Goal: Navigation & Orientation: Locate item on page

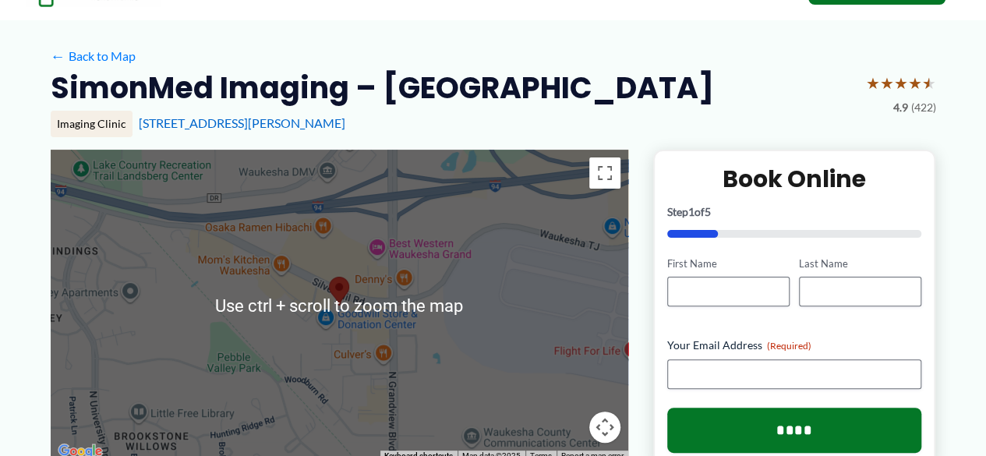
scroll to position [156, 0]
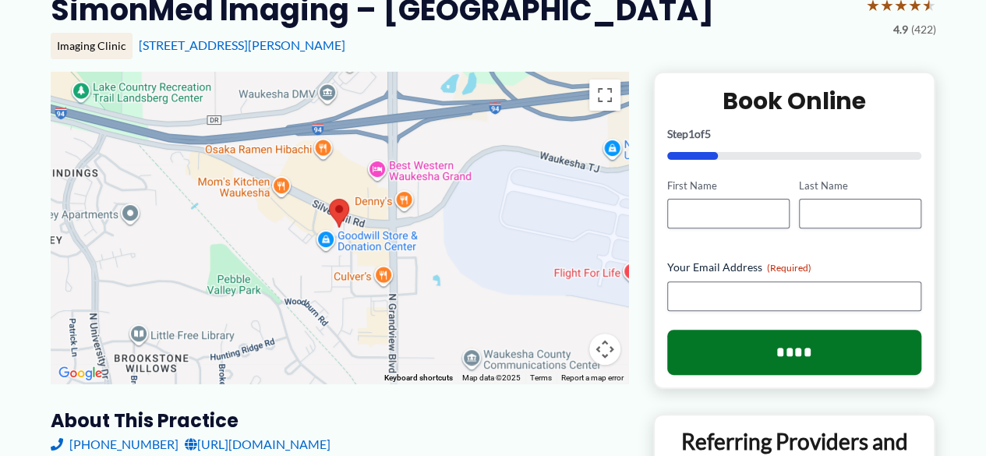
click at [504, 320] on div at bounding box center [340, 228] width 578 height 312
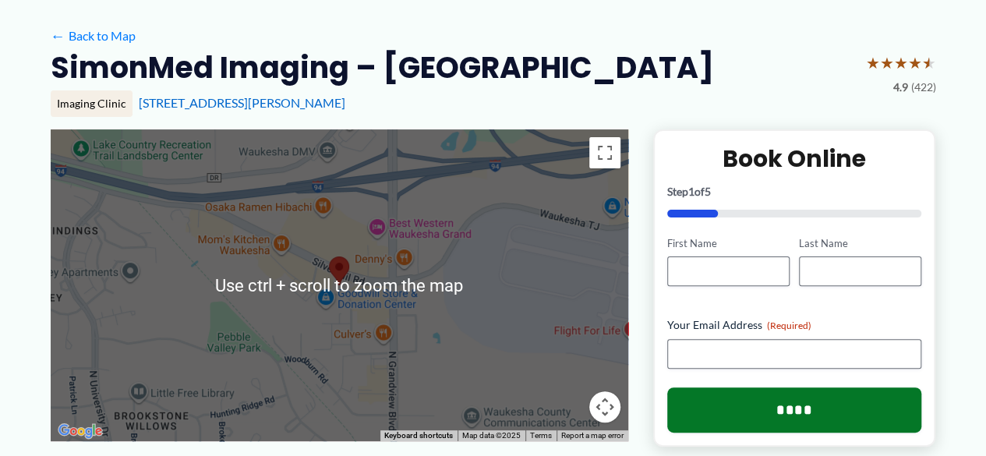
scroll to position [78, 0]
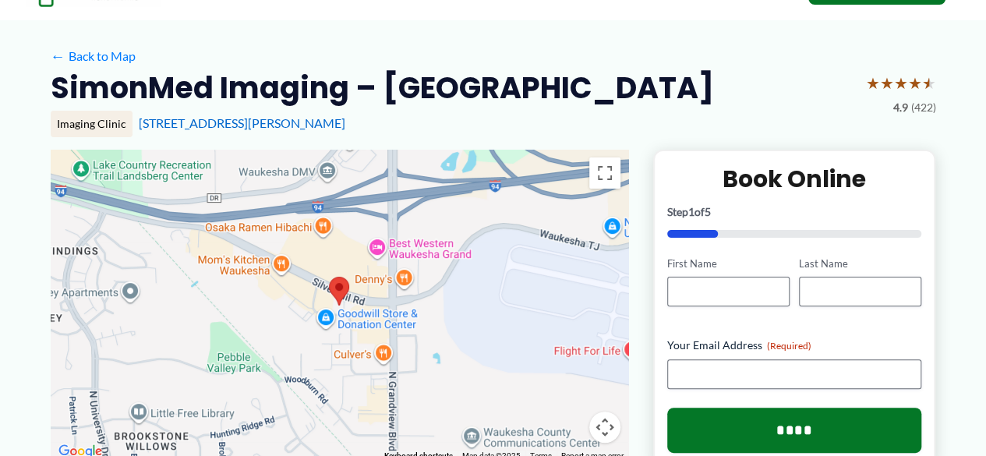
click at [604, 427] on button "Map camera controls" at bounding box center [604, 427] width 31 height 31
click at [556, 425] on button "Zoom out" at bounding box center [565, 427] width 31 height 31
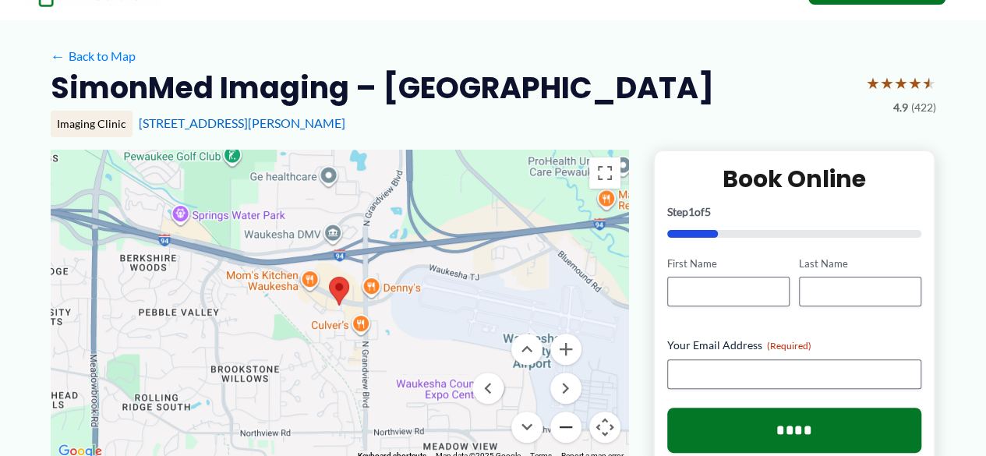
click at [556, 425] on button "Zoom out" at bounding box center [565, 427] width 31 height 31
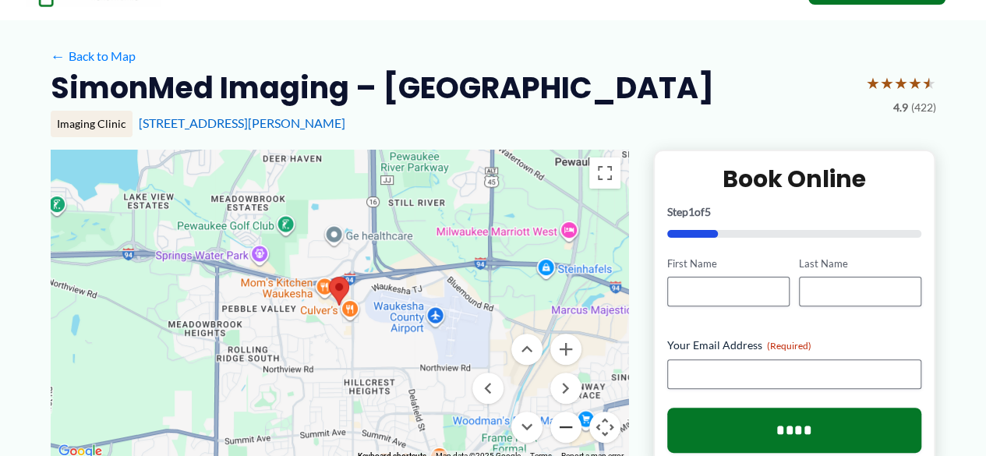
click at [556, 425] on button "Zoom out" at bounding box center [565, 427] width 31 height 31
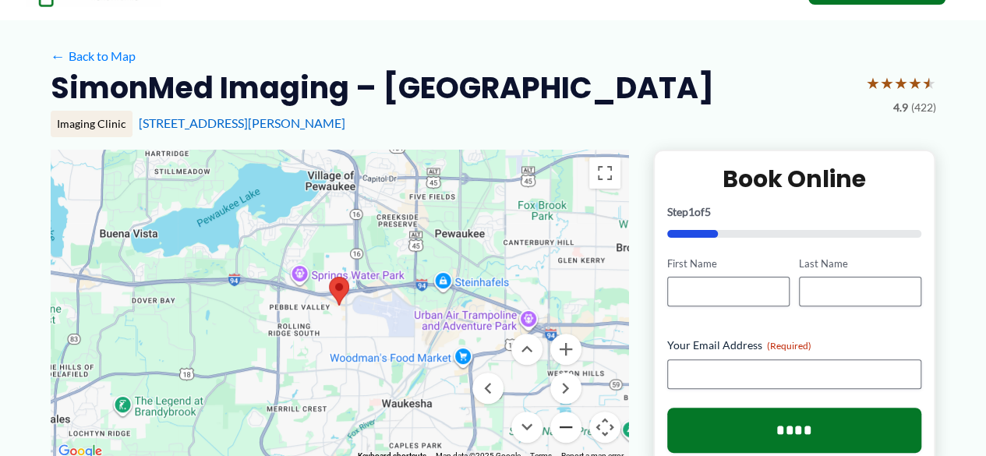
click at [556, 425] on button "Zoom out" at bounding box center [565, 427] width 31 height 31
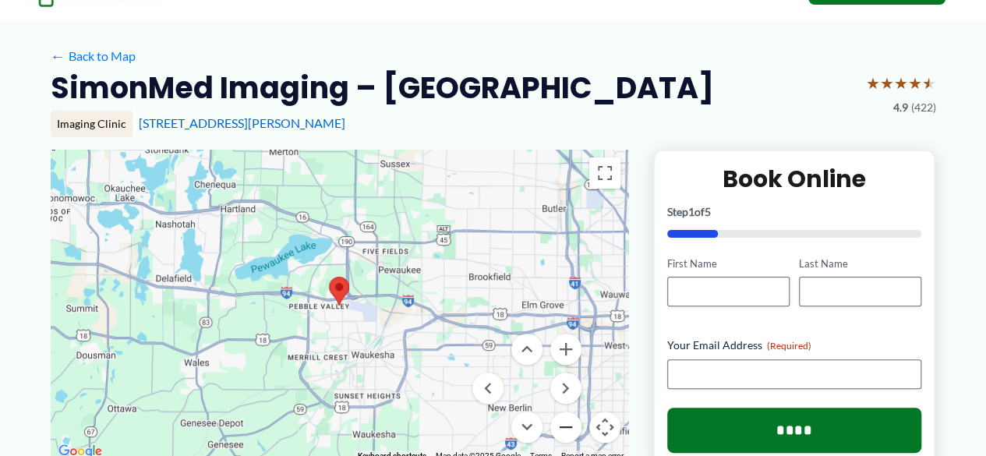
click at [556, 424] on button "Zoom out" at bounding box center [565, 427] width 31 height 31
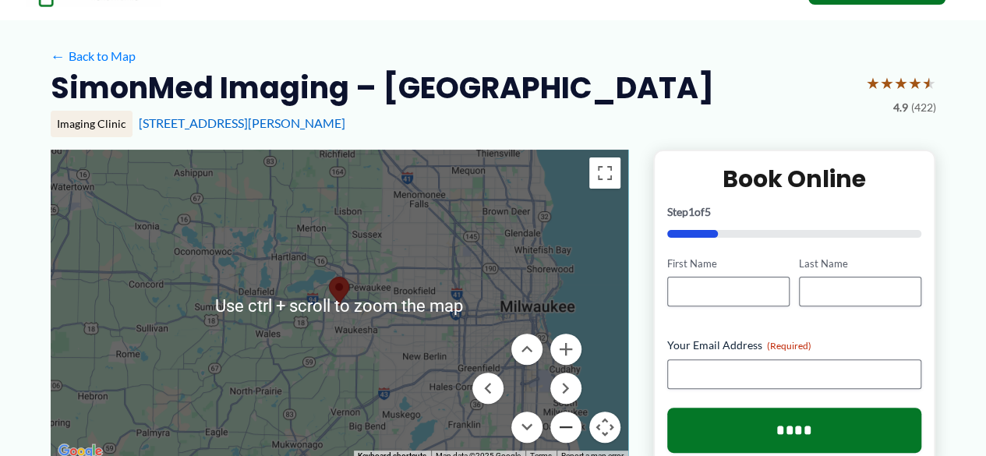
click at [572, 431] on button "Zoom out" at bounding box center [565, 427] width 31 height 31
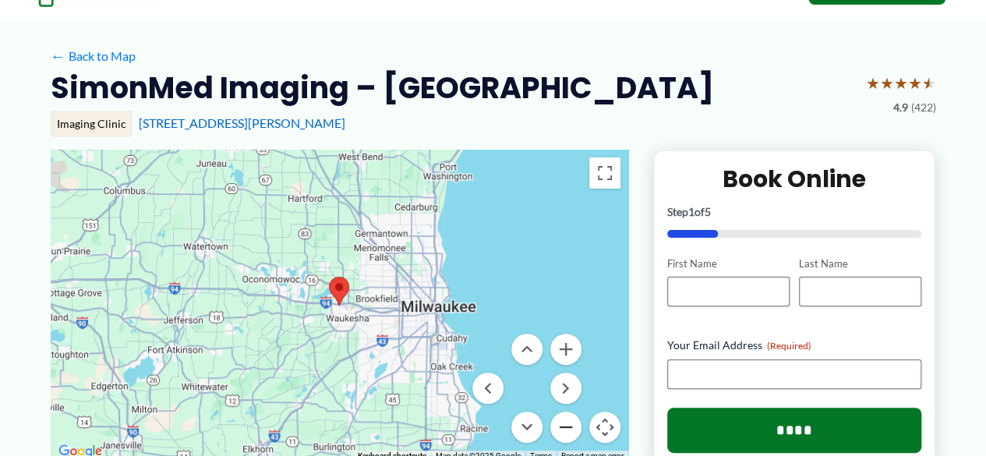
click at [566, 430] on button "Zoom out" at bounding box center [565, 427] width 31 height 31
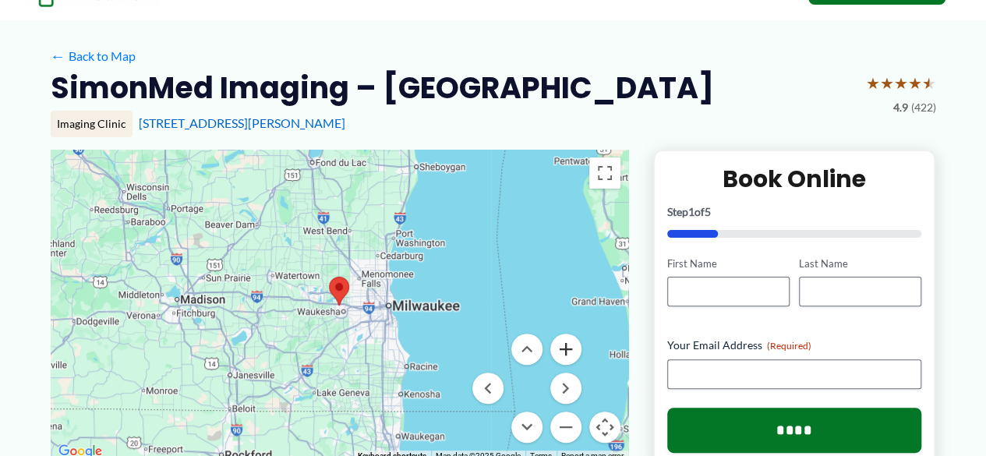
click at [578, 345] on button "Zoom in" at bounding box center [565, 349] width 31 height 31
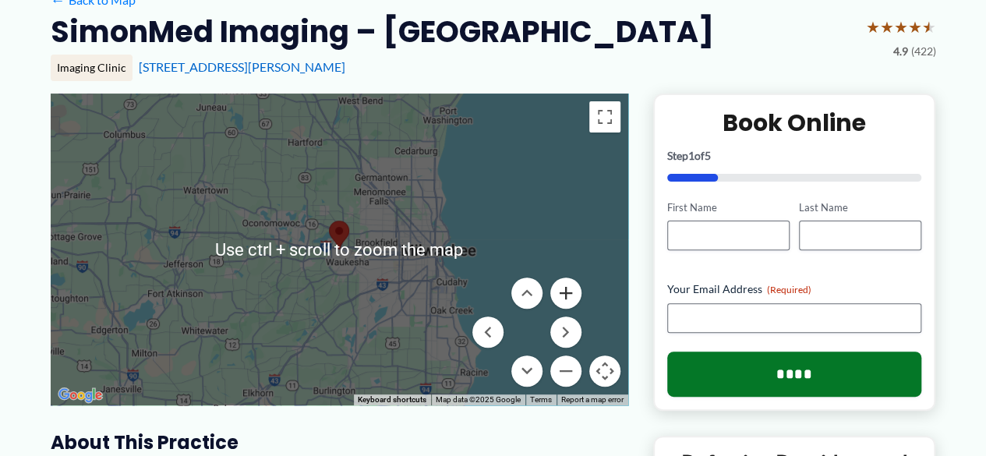
scroll to position [156, 0]
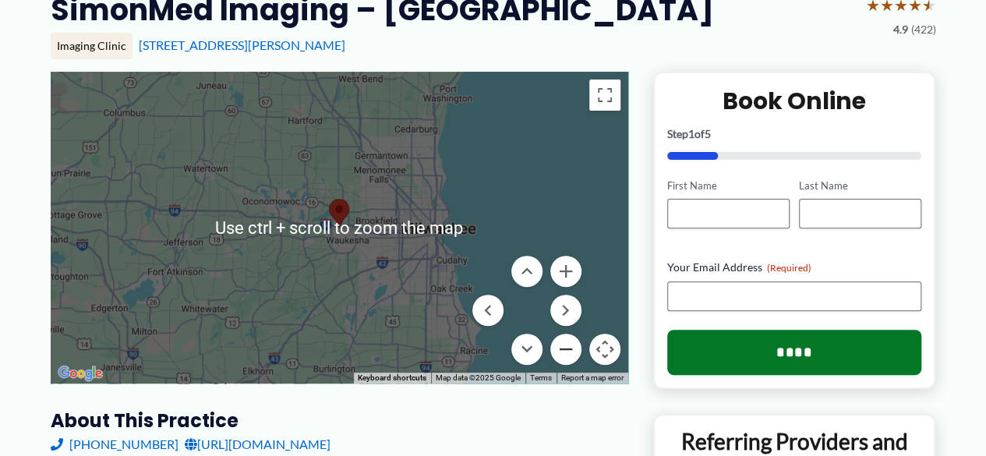
click at [568, 348] on button "Zoom out" at bounding box center [565, 349] width 31 height 31
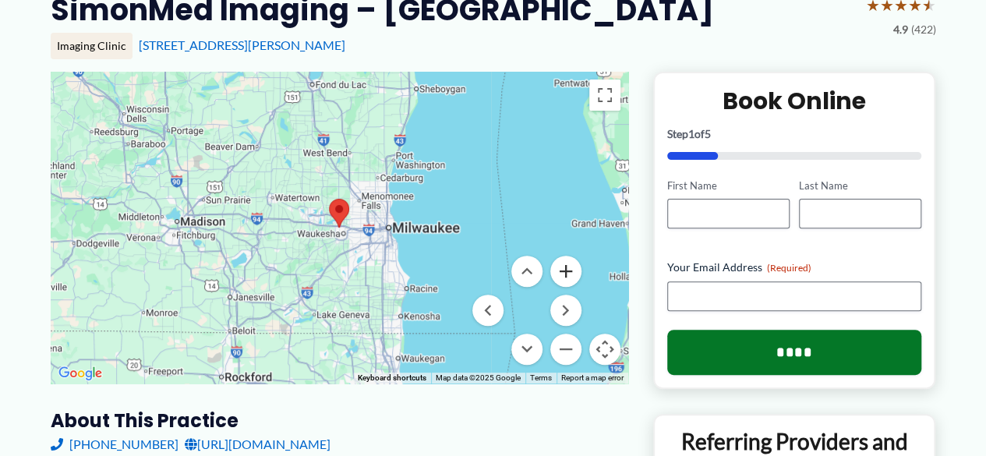
click at [565, 266] on button "Zoom in" at bounding box center [565, 271] width 31 height 31
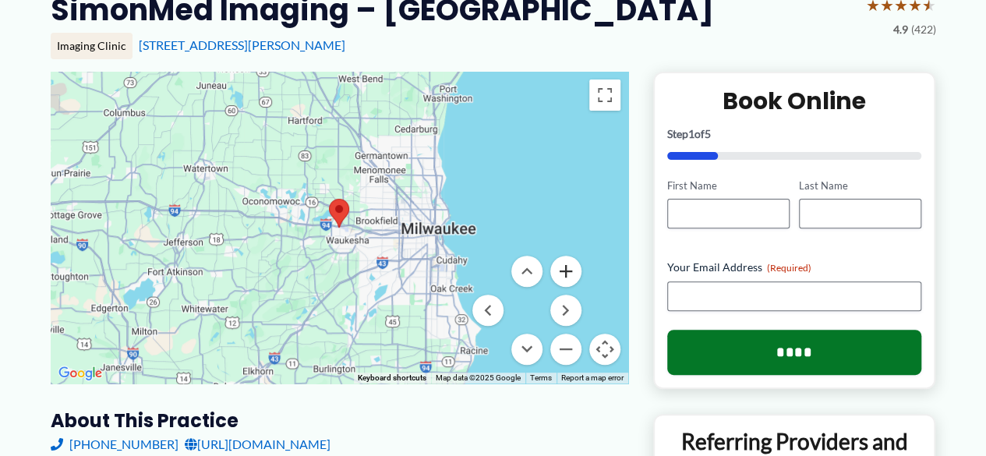
click at [567, 266] on button "Zoom in" at bounding box center [565, 271] width 31 height 31
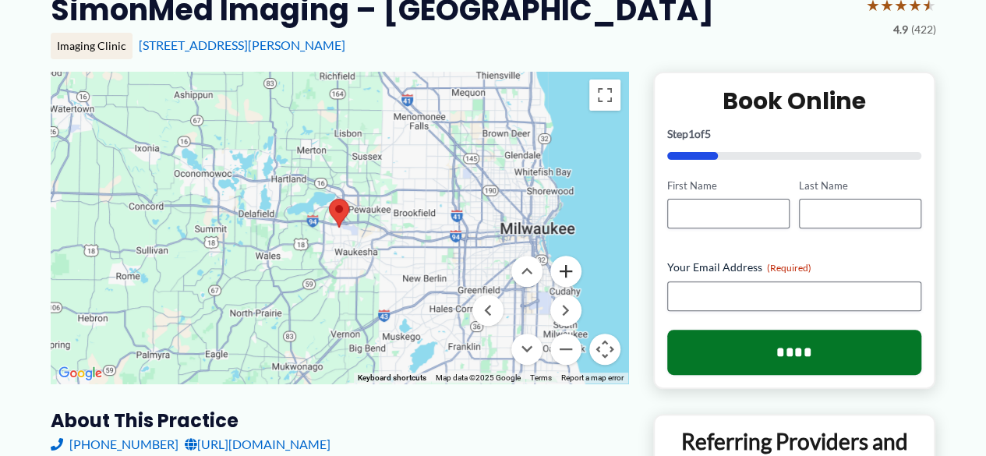
click at [568, 266] on button "Zoom in" at bounding box center [565, 271] width 31 height 31
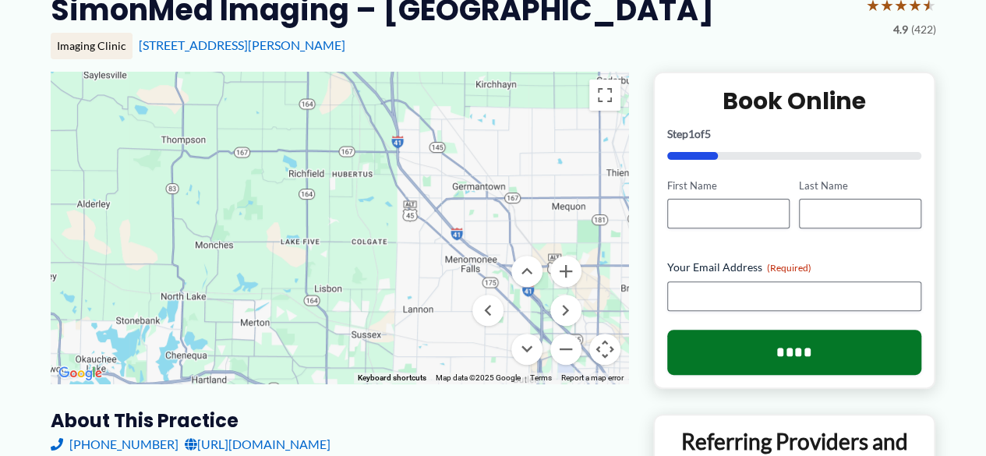
drag, startPoint x: 511, startPoint y: 175, endPoint x: 468, endPoint y: 316, distance: 147.7
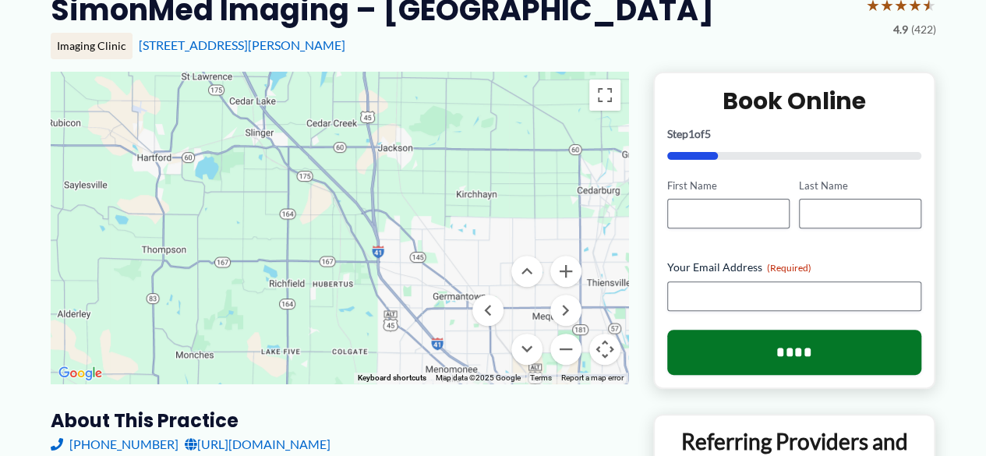
drag, startPoint x: 465, startPoint y: 275, endPoint x: 443, endPoint y: 387, distance: 114.4
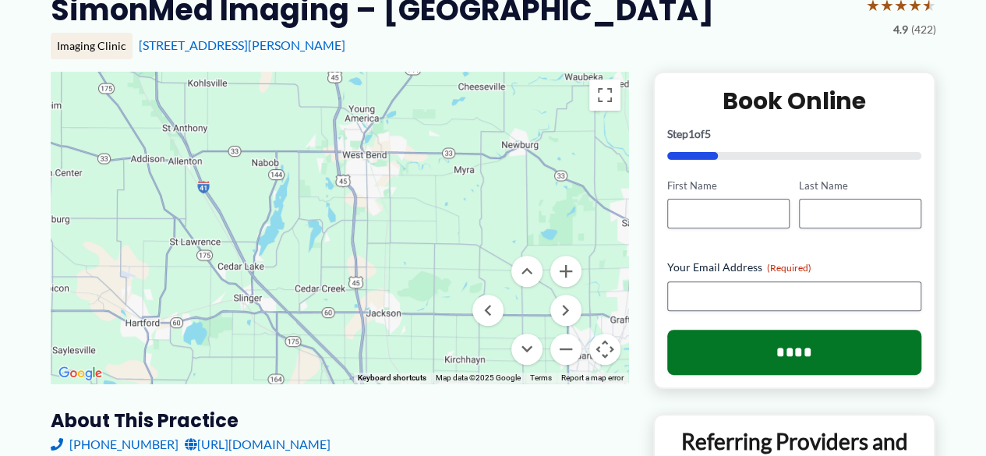
drag, startPoint x: 453, startPoint y: 239, endPoint x: 444, endPoint y: 384, distance: 145.3
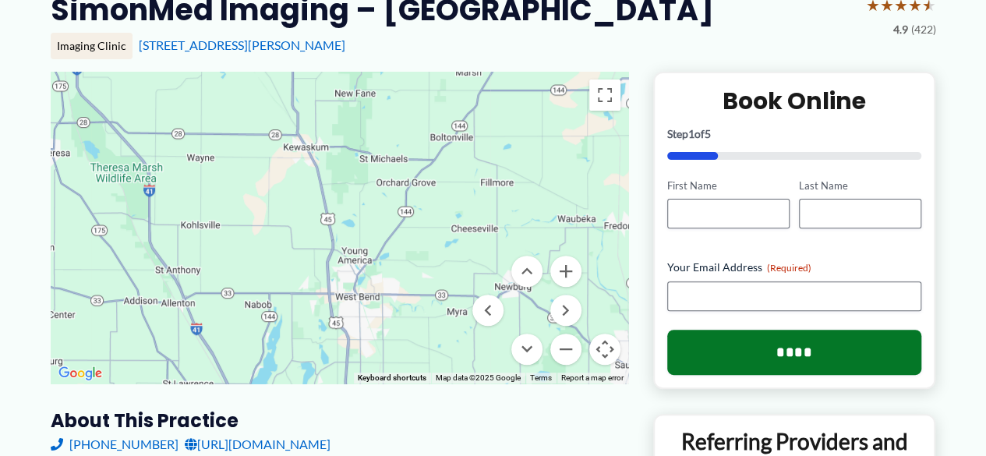
drag, startPoint x: 443, startPoint y: 306, endPoint x: 444, endPoint y: 380, distance: 74.1
click at [444, 380] on div "Use ctrl + scroll to zoom the map Keyboard shortcuts Map Data Map data ©2025 Go…" at bounding box center [340, 228] width 578 height 312
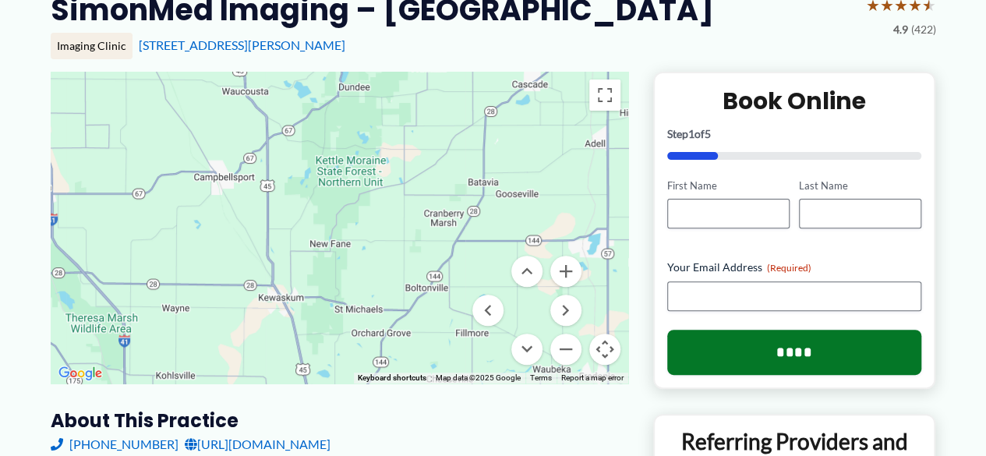
drag, startPoint x: 412, startPoint y: 366, endPoint x: 423, endPoint y: 404, distance: 39.2
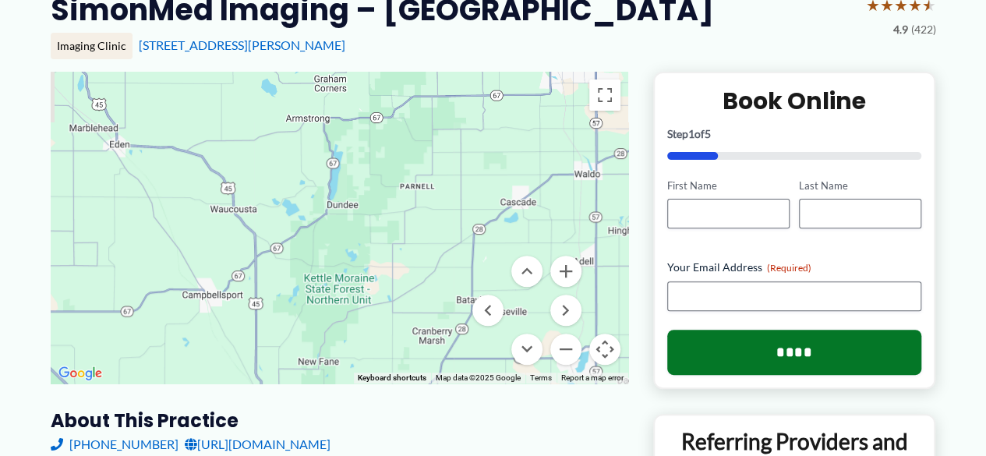
drag, startPoint x: 402, startPoint y: 304, endPoint x: 398, endPoint y: 412, distance: 108.5
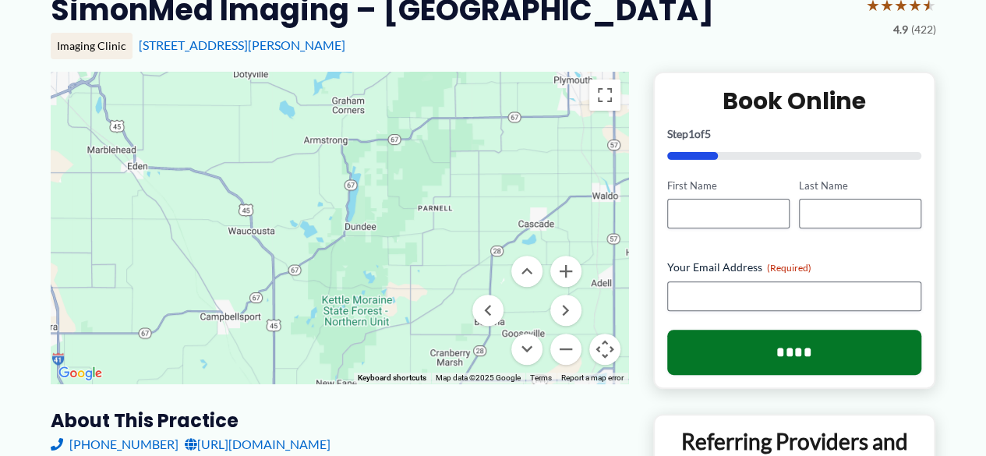
drag, startPoint x: 413, startPoint y: 341, endPoint x: 416, endPoint y: 352, distance: 11.4
click at [416, 352] on div at bounding box center [340, 228] width 578 height 312
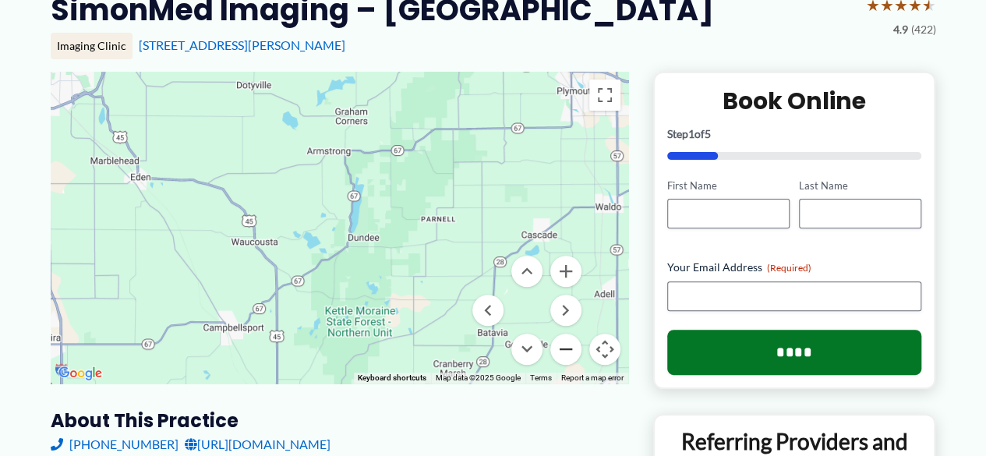
drag, startPoint x: 557, startPoint y: 358, endPoint x: 565, endPoint y: 359, distance: 8.6
click at [561, 359] on button "Zoom out" at bounding box center [565, 349] width 31 height 31
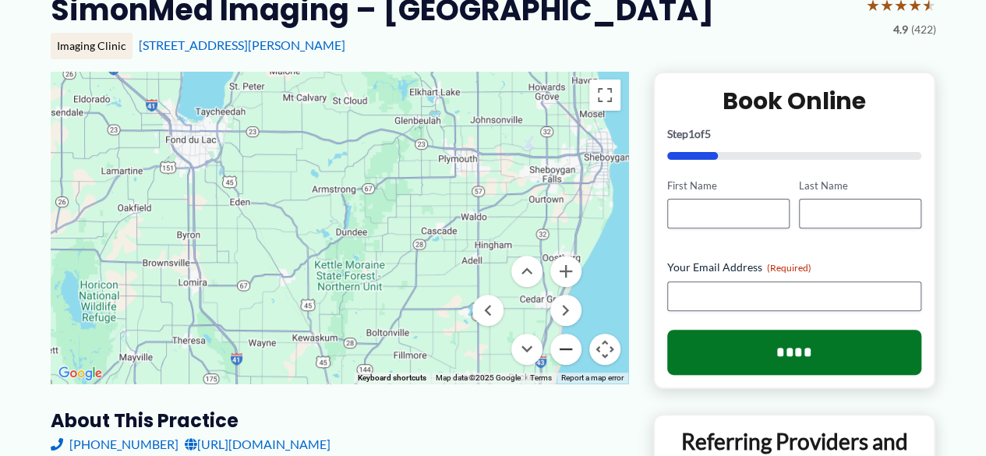
click at [566, 358] on button "Zoom out" at bounding box center [565, 349] width 31 height 31
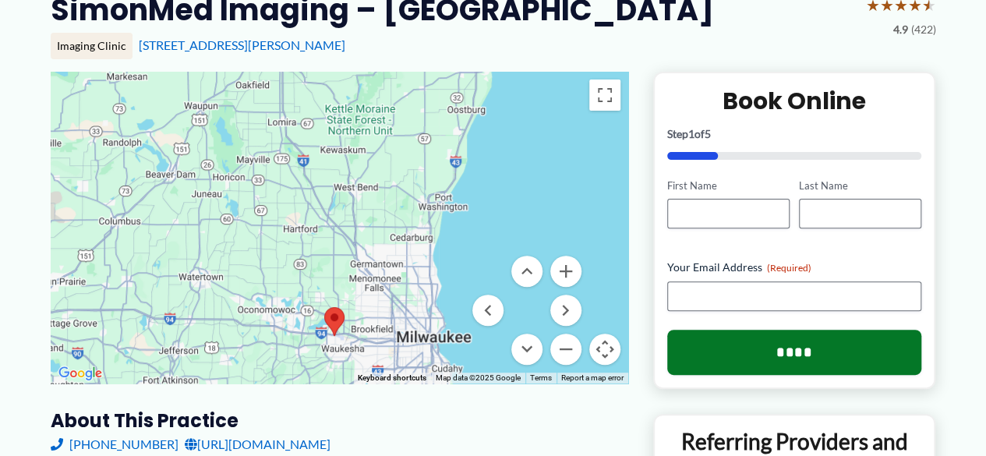
drag, startPoint x: 377, startPoint y: 252, endPoint x: 392, endPoint y: 117, distance: 135.7
click at [392, 117] on div at bounding box center [340, 228] width 578 height 312
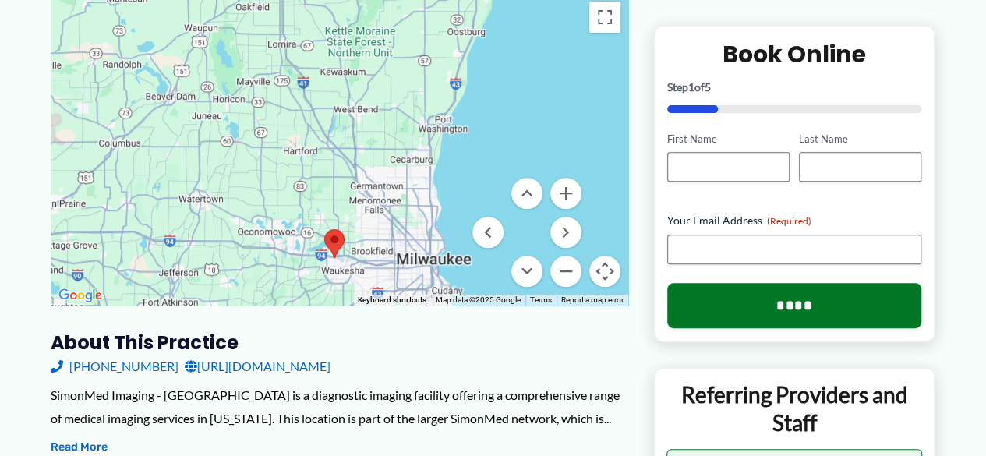
scroll to position [0, 0]
